Goal: Book appointment/travel/reservation

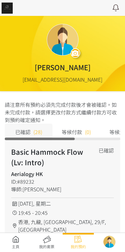
click at [14, 240] on link at bounding box center [15, 242] width 31 height 14
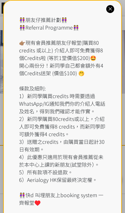
click at [110, 9] on icon at bounding box center [110, 9] width 6 height 6
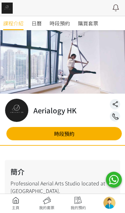
click at [69, 28] on link "時段預約" at bounding box center [59, 23] width 20 height 14
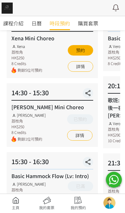
scroll to position [84, 0]
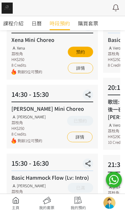
click at [82, 139] on link "詳情" at bounding box center [79, 137] width 25 height 10
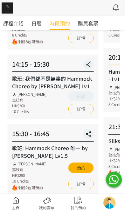
scroll to position [115, 0]
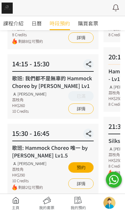
click at [84, 185] on link "詳情" at bounding box center [80, 183] width 25 height 10
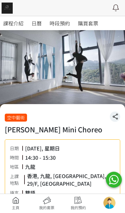
scroll to position [1, 0]
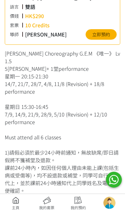
scroll to position [204, 0]
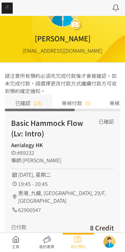
scroll to position [27, 0]
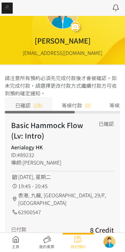
click at [19, 239] on link at bounding box center [15, 242] width 31 height 14
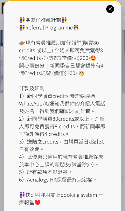
click at [65, 23] on div "👭朋友仔推薦計劃👭 👭Referral Programme👭 👉🏽現有會員推薦朋友仔報堂(購買80 credits 或以上) 介紹人即可免費獲得8個Credi…" at bounding box center [62, 111] width 87 height 190
click at [114, 7] on div at bounding box center [110, 9] width 8 height 8
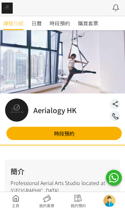
click at [64, 23] on span "時段預約" at bounding box center [59, 23] width 20 height 8
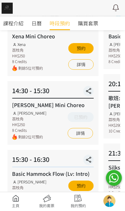
scroll to position [88, 0]
